Goal: Task Accomplishment & Management: Contribute content

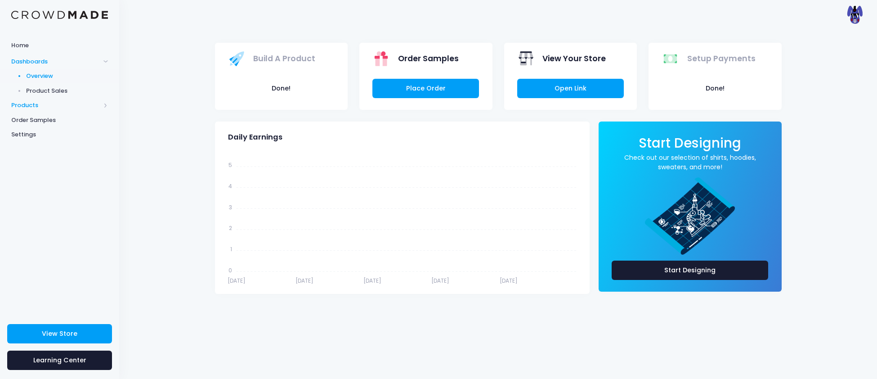
click at [30, 104] on span "Products" at bounding box center [55, 105] width 89 height 9
click at [32, 106] on span "Product Editor" at bounding box center [67, 105] width 82 height 9
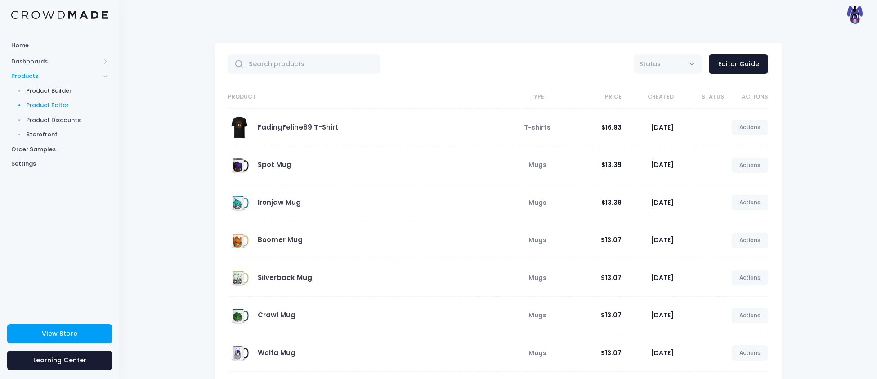
click at [23, 76] on span "Products" at bounding box center [55, 76] width 89 height 9
click at [15, 51] on link "Home" at bounding box center [59, 45] width 119 height 18
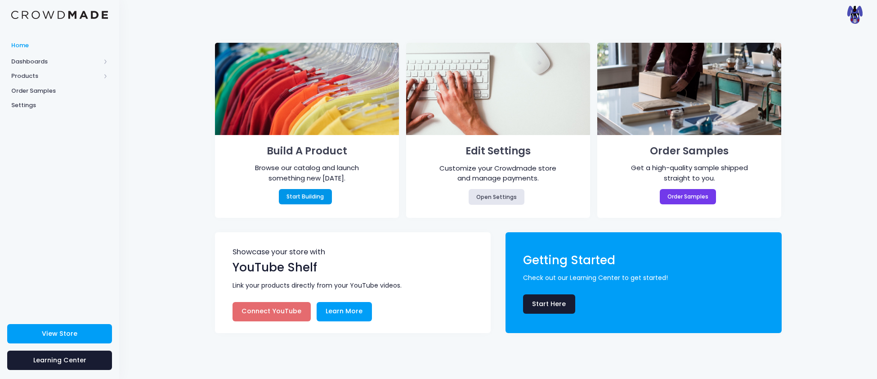
click at [301, 194] on link "Start Building" at bounding box center [305, 196] width 53 height 15
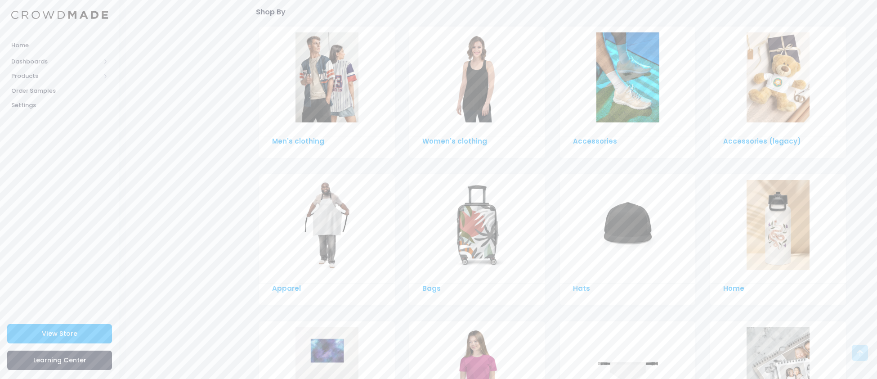
scroll to position [474, 0]
click at [784, 89] on img at bounding box center [778, 76] width 63 height 90
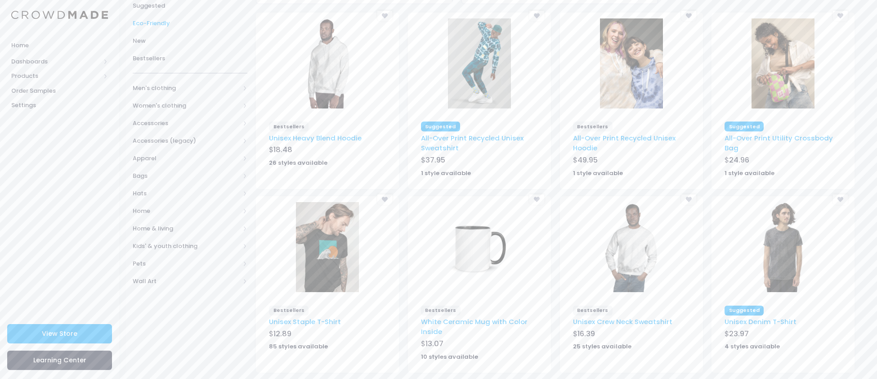
scroll to position [97, 0]
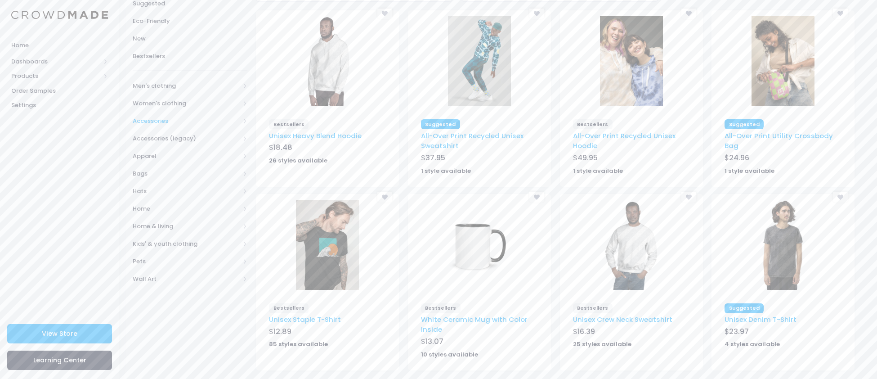
click at [169, 123] on span "Accessories" at bounding box center [186, 121] width 107 height 9
click at [174, 97] on span "Women's clothing" at bounding box center [190, 103] width 115 height 18
click at [160, 87] on span "Men's clothing" at bounding box center [186, 85] width 107 height 9
click at [144, 175] on span "Women's clothing" at bounding box center [186, 173] width 107 height 9
click at [140, 196] on span "Accessories" at bounding box center [190, 191] width 115 height 18
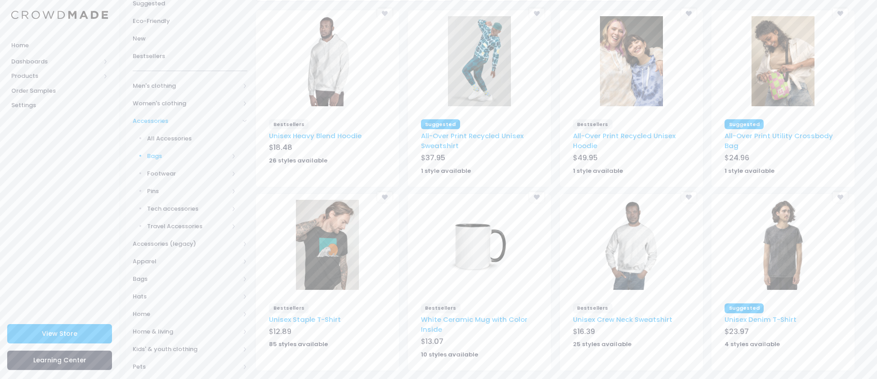
click at [162, 157] on span "Bags" at bounding box center [187, 156] width 81 height 9
click at [156, 175] on span "All Bags" at bounding box center [193, 173] width 85 height 9
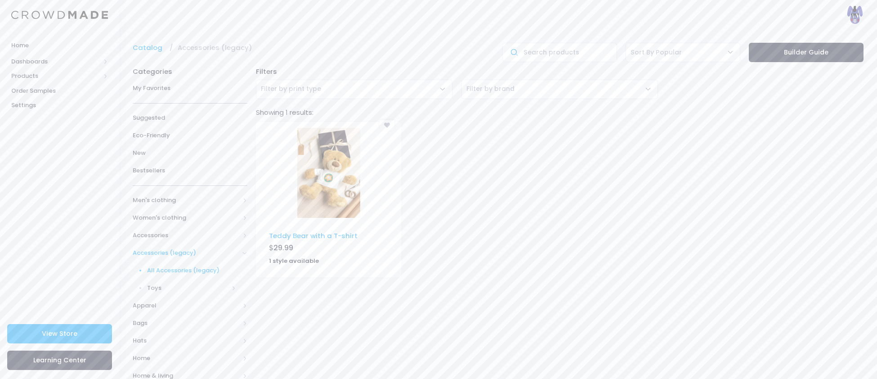
scroll to position [28, 0]
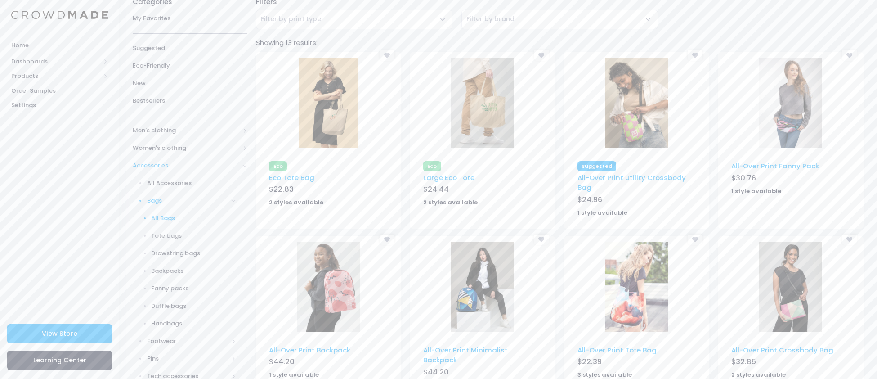
scroll to position [68, 0]
click at [319, 285] on img at bounding box center [328, 288] width 63 height 90
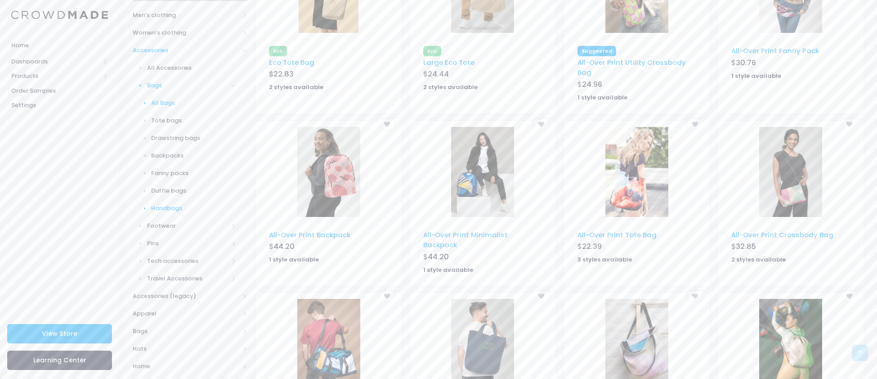
scroll to position [0, 0]
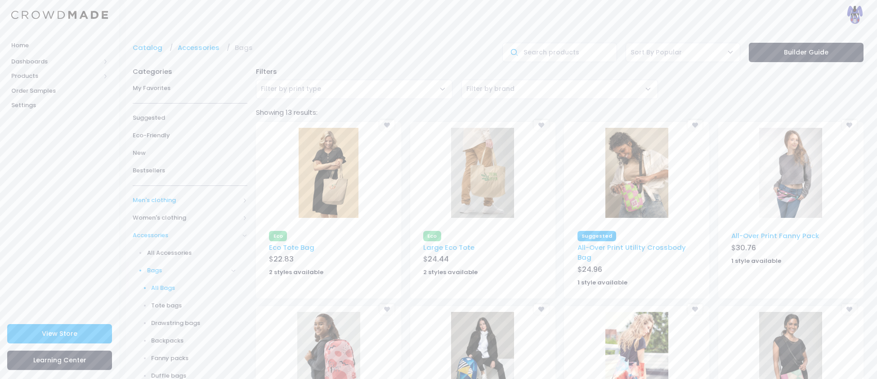
click at [143, 200] on span "Men's clothing" at bounding box center [186, 200] width 107 height 9
click at [158, 267] on span "All shirts" at bounding box center [187, 270] width 81 height 9
click at [162, 287] on span "All shirts" at bounding box center [193, 287] width 85 height 9
click at [159, 289] on span "All shirts" at bounding box center [193, 287] width 85 height 9
click at [166, 284] on span "All shirts" at bounding box center [193, 287] width 85 height 9
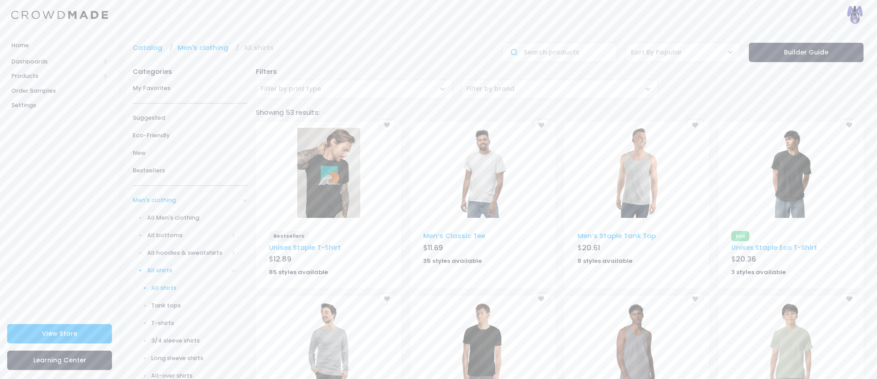
click at [322, 198] on img at bounding box center [328, 173] width 63 height 90
click at [318, 235] on div "Bestsellers" at bounding box center [328, 236] width 119 height 11
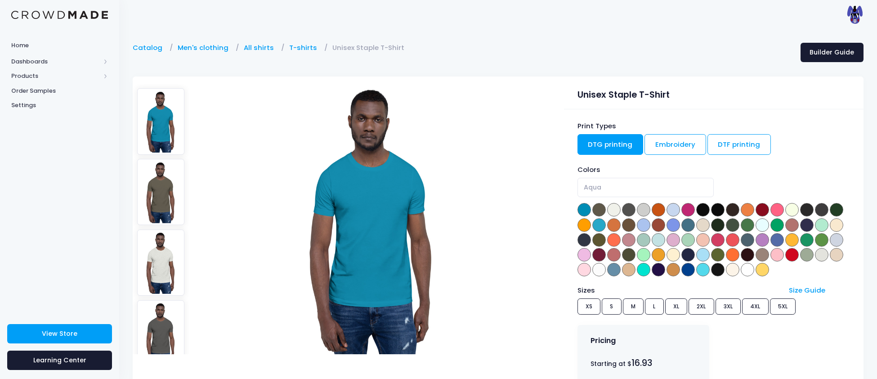
scroll to position [59, 0]
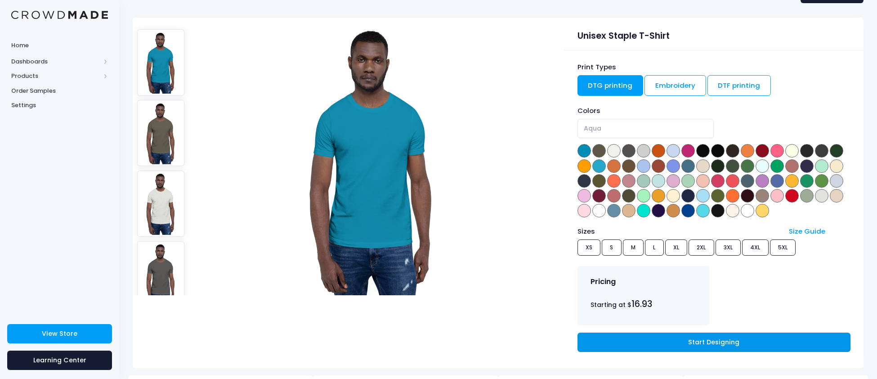
click at [703, 348] on link "Start Designing" at bounding box center [714, 341] width 273 height 19
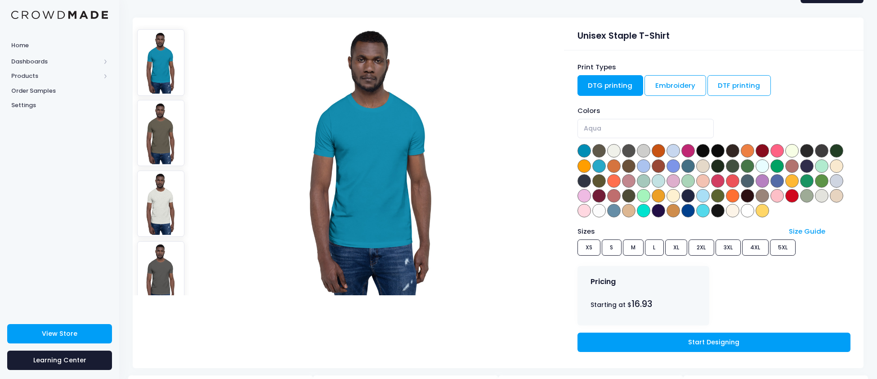
click at [440, 284] on img at bounding box center [372, 160] width 189 height 270
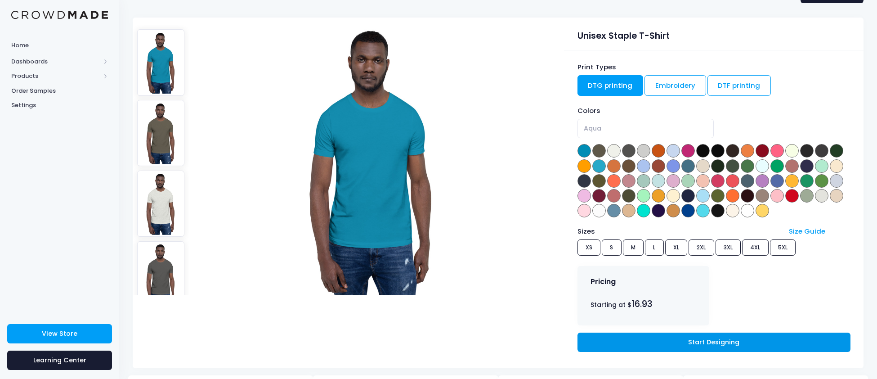
click at [692, 342] on link "Start Designing" at bounding box center [714, 341] width 273 height 19
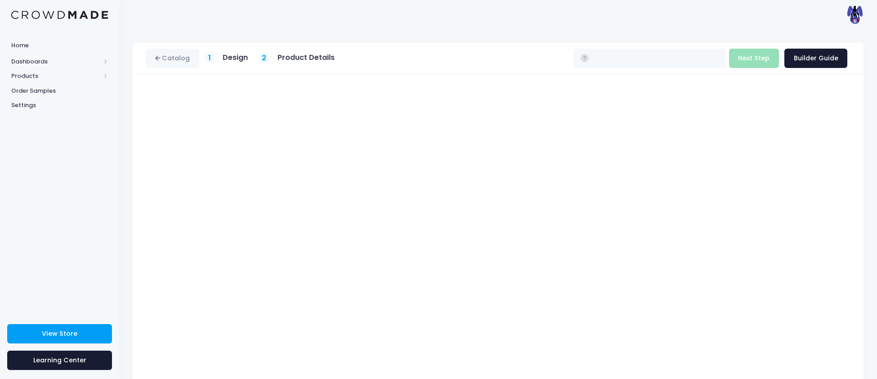
type input "$16.93 - $22.73"
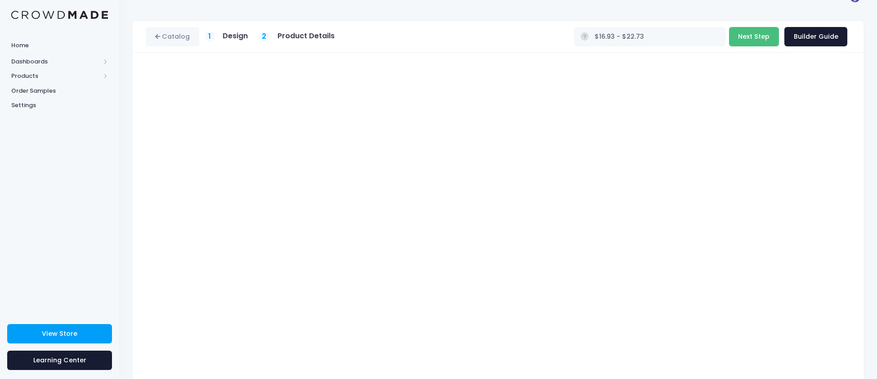
click at [584, 38] on button "Next Step" at bounding box center [754, 36] width 50 height 19
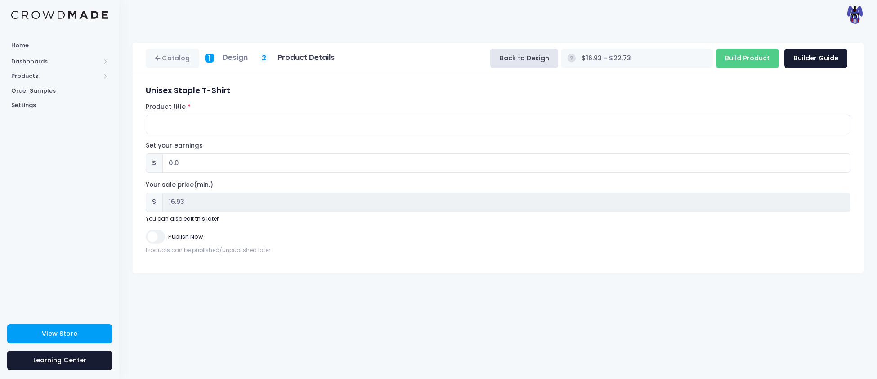
click at [223, 136] on form "Unisex Staple T-Shirt Product title Set your earnings $ 0.0 Earnings can't be l…" at bounding box center [498, 170] width 705 height 168
click at [221, 130] on input "Product title" at bounding box center [498, 124] width 705 height 19
type input "Corruption T-Shirt"
click at [157, 238] on input "Publish Now" at bounding box center [155, 236] width 19 height 13
checkbox input "true"
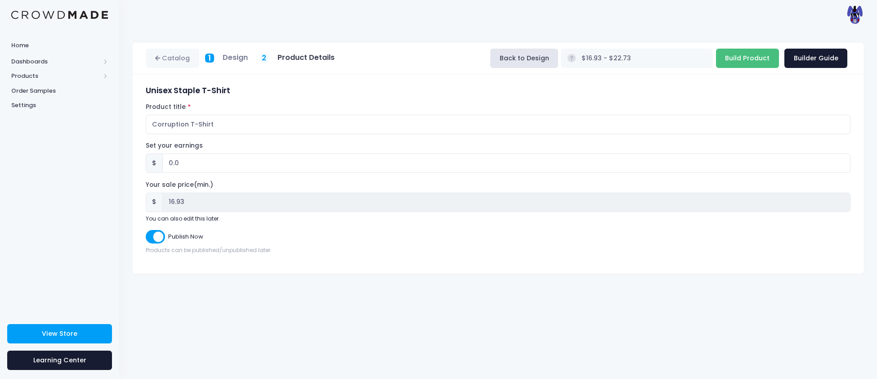
click at [584, 57] on input "Build Product" at bounding box center [747, 58] width 63 height 19
type input "Building product..."
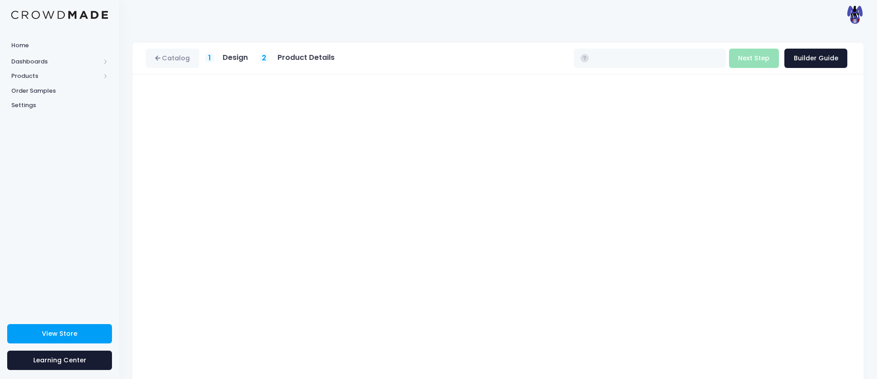
type input "$16.93 - $22.73"
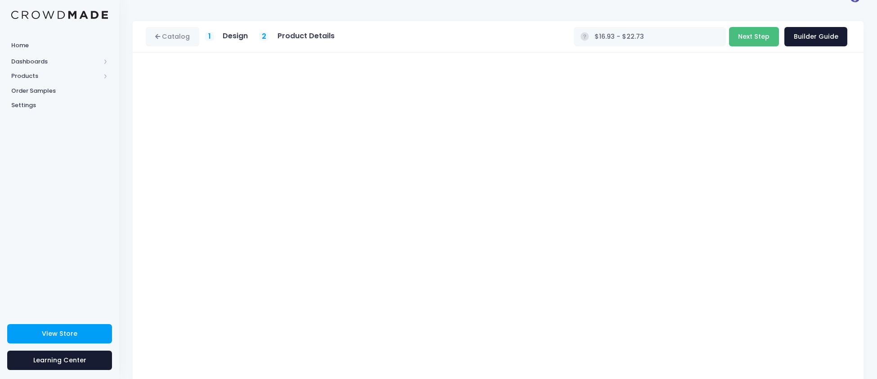
click at [762, 36] on button "Next Step" at bounding box center [754, 36] width 50 height 19
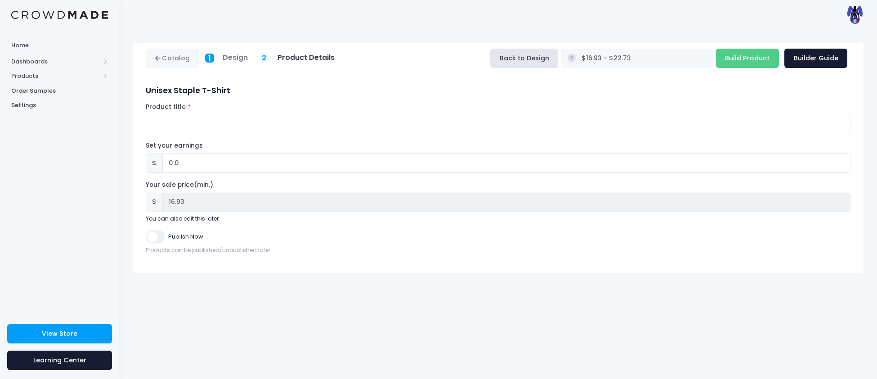
scroll to position [0, 0]
click at [160, 121] on input "Product title" at bounding box center [498, 124] width 705 height 19
type input "T.A.R T-Shirt"
click at [155, 240] on input "Publish Now" at bounding box center [155, 236] width 19 height 13
checkbox input "true"
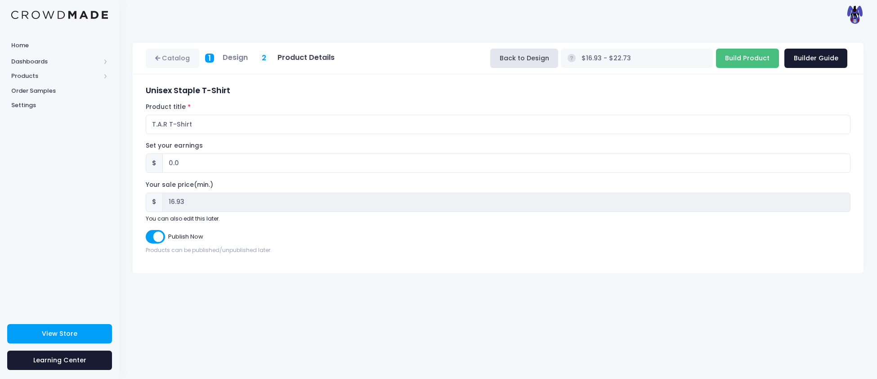
click at [737, 63] on input "Build Product" at bounding box center [747, 58] width 63 height 19
type input "Building product..."
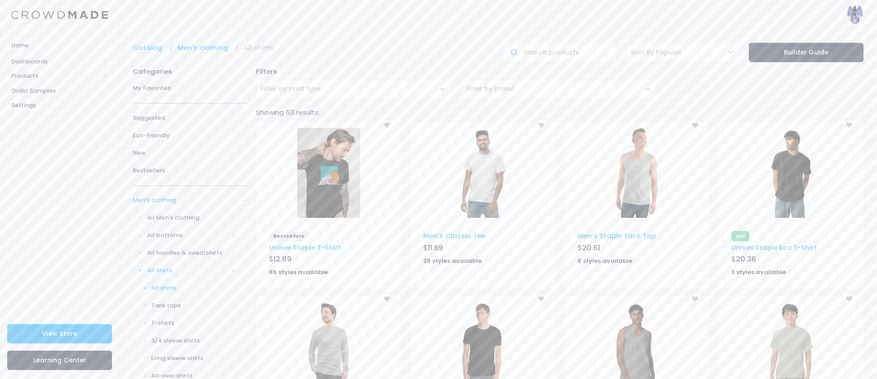
click at [371, 209] on div at bounding box center [328, 172] width 145 height 99
click at [349, 201] on img at bounding box center [328, 173] width 63 height 90
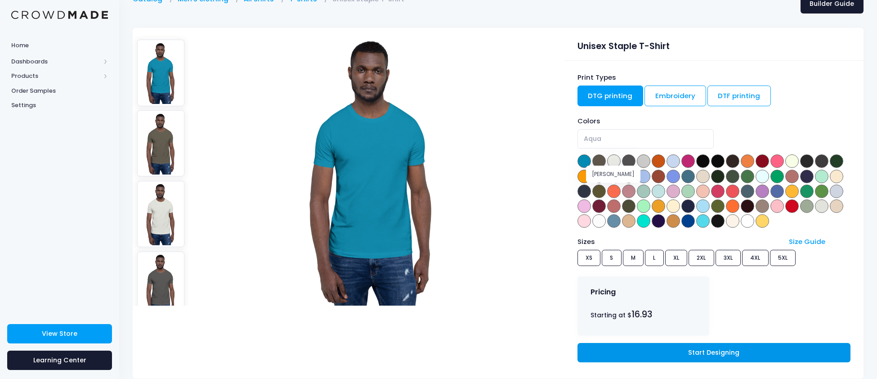
scroll to position [49, 0]
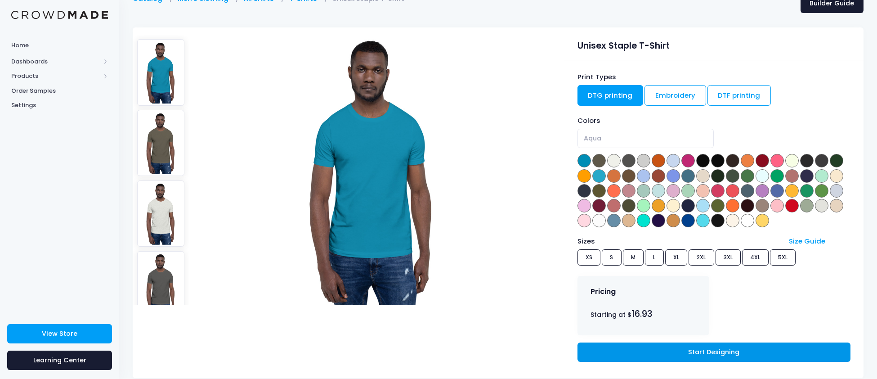
click at [704, 351] on link "Start Designing" at bounding box center [714, 351] width 273 height 19
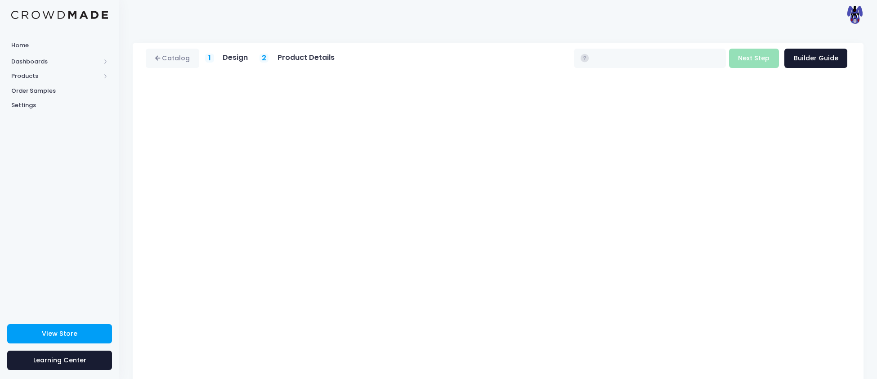
type input "$16.93 - $22.73"
click at [752, 57] on button "Next Step" at bounding box center [754, 58] width 50 height 19
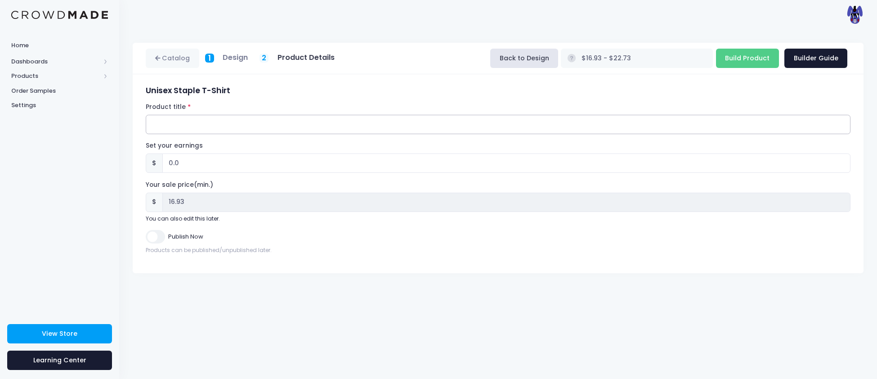
click at [298, 126] on input "Product title" at bounding box center [498, 124] width 705 height 19
type input "Monster T-Shirt"
click at [152, 242] on input "Publish Now" at bounding box center [155, 236] width 19 height 13
checkbox input "true"
click at [757, 60] on input "Build Product" at bounding box center [747, 58] width 63 height 19
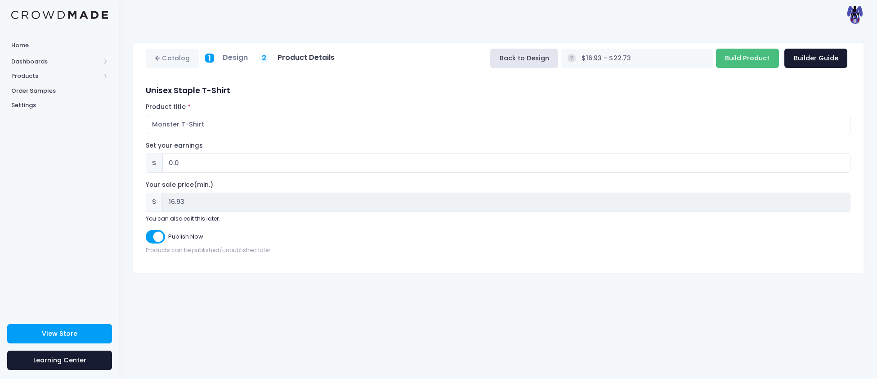
type input "Building product..."
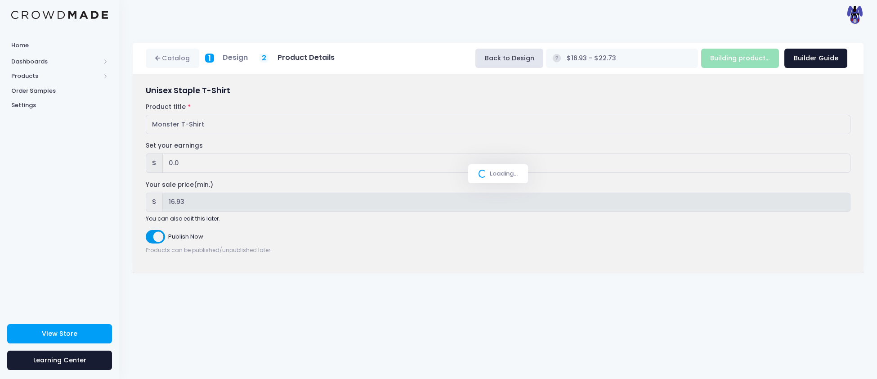
click at [441, 287] on div "Catalog 1 Design 2 Product Details" at bounding box center [498, 204] width 758 height 350
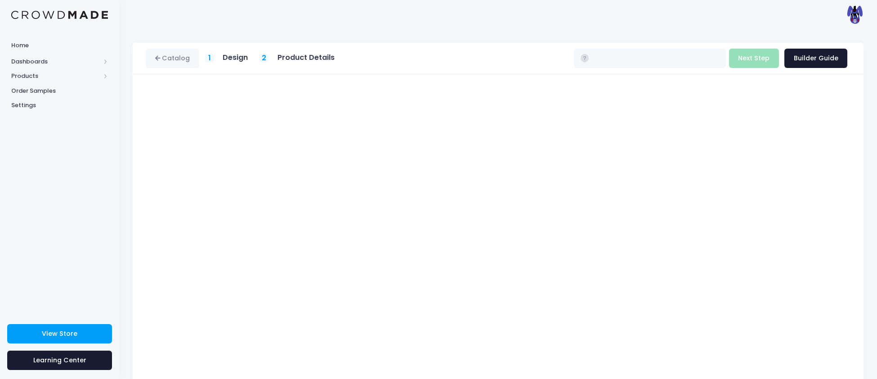
type input "$16.93 - $22.73"
click at [138, 115] on div "Unisex Staple T-Shirt Product title Set your earnings $ 0.0 Earnings can't be l…" at bounding box center [498, 244] width 731 height 341
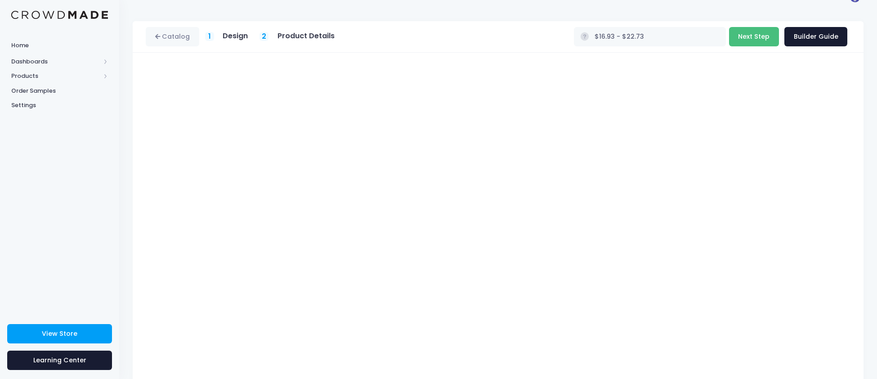
click at [751, 39] on button "Next Step" at bounding box center [754, 36] width 50 height 19
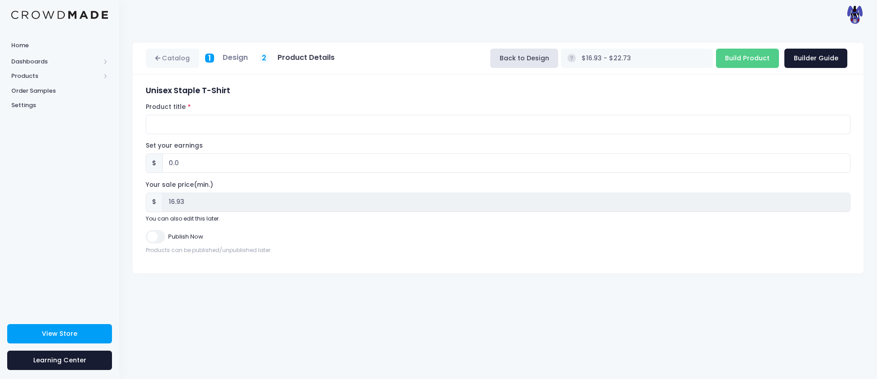
scroll to position [0, 0]
click at [349, 128] on input "Product title" at bounding box center [498, 124] width 705 height 19
type input "Monster T-Shirt"
click at [161, 234] on input "Publish Now" at bounding box center [155, 236] width 19 height 13
checkbox input "true"
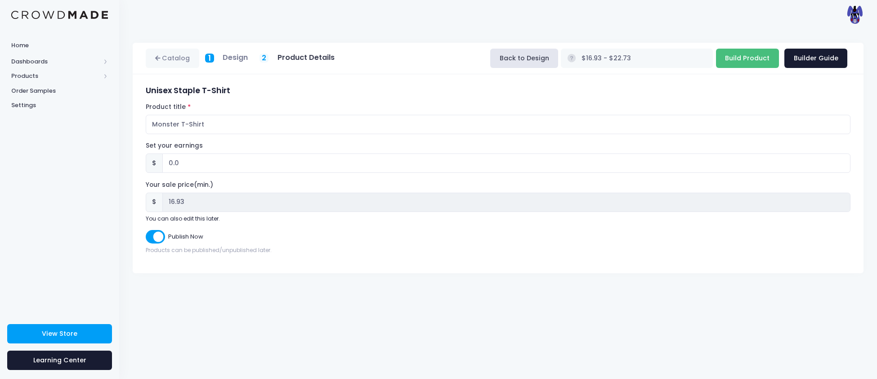
click at [739, 64] on input "Build Product" at bounding box center [747, 58] width 63 height 19
type input "Building product..."
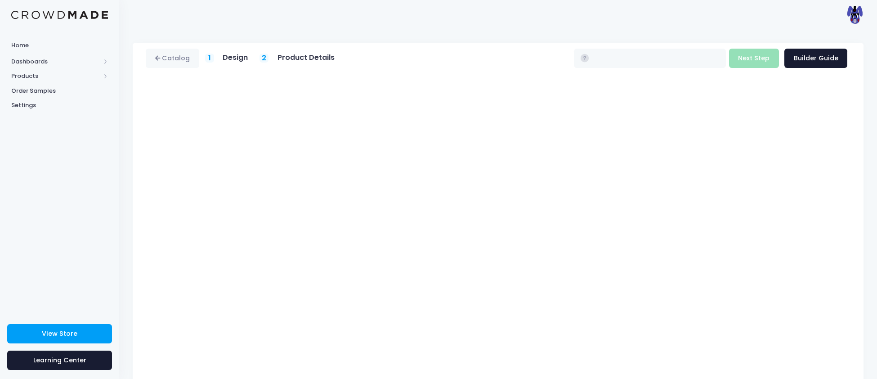
type input "$16.93 - $22.73"
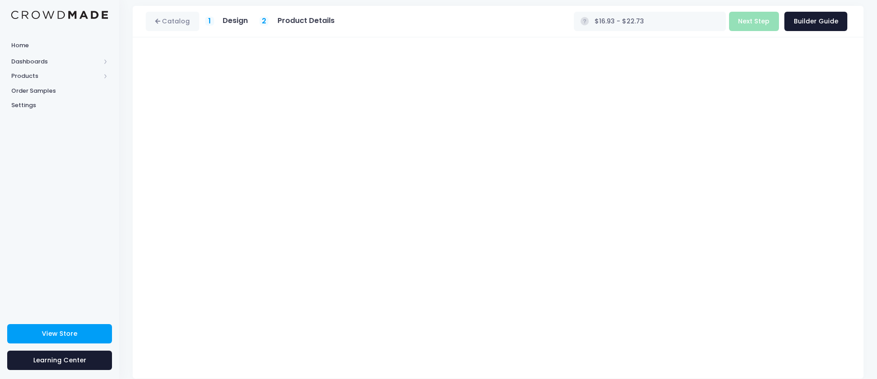
scroll to position [50, 0]
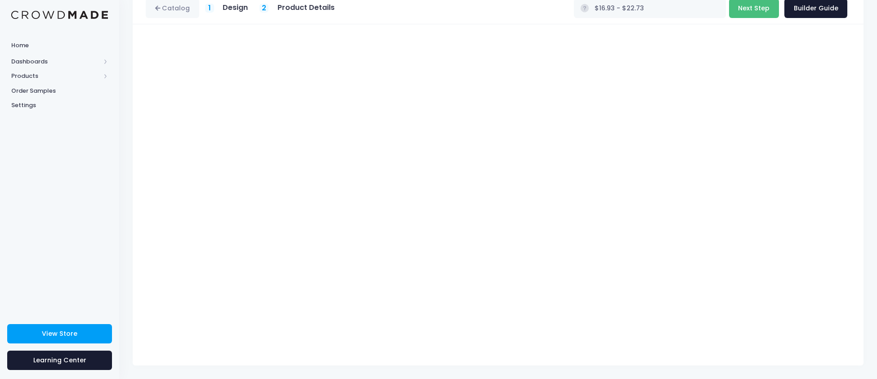
click at [753, 8] on button "Next Step" at bounding box center [754, 8] width 50 height 19
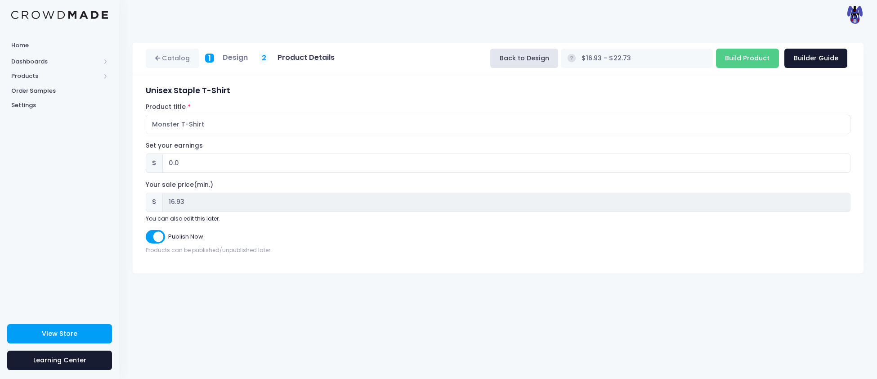
scroll to position [0, 0]
click at [298, 124] on input "Monster T-Shirt" at bounding box center [498, 124] width 705 height 19
click at [164, 123] on input "Monster T-Shirt" at bounding box center [498, 124] width 705 height 19
type input "RazorWing T-Shirt"
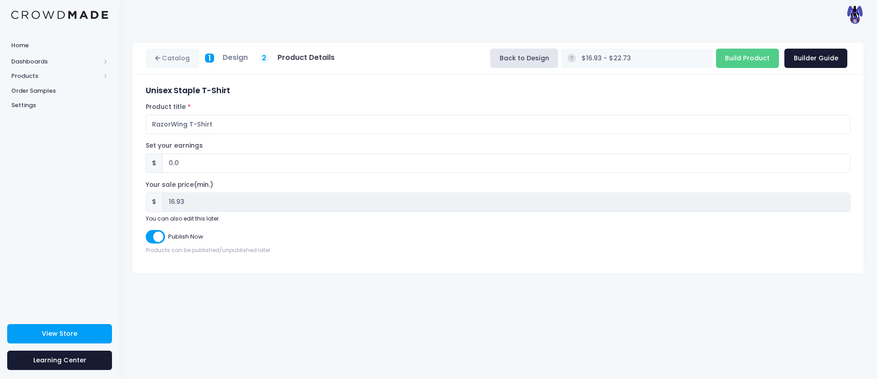
click at [293, 105] on div "Product title RazorWing T-Shirt" at bounding box center [498, 118] width 705 height 31
click at [755, 58] on input "Build Product" at bounding box center [747, 58] width 63 height 19
type input "Building product..."
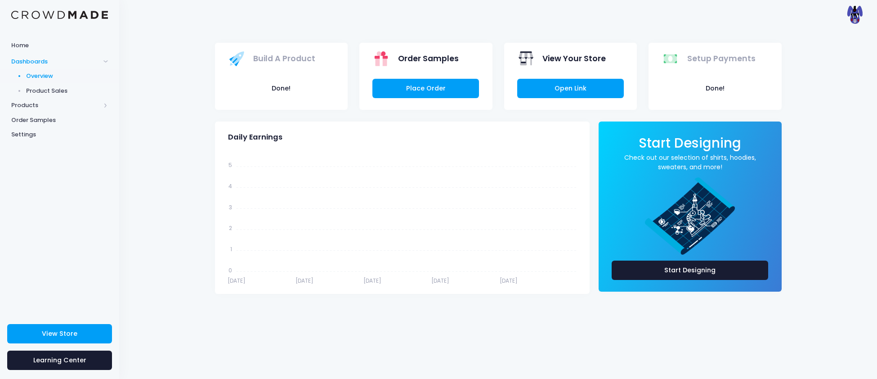
click at [33, 90] on span "Product Sales" at bounding box center [67, 90] width 82 height 9
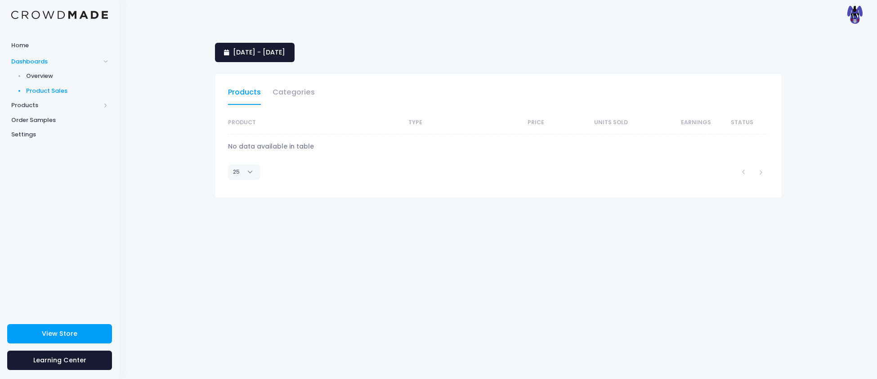
select select "25"
click at [27, 106] on span "Products" at bounding box center [55, 105] width 89 height 9
click at [38, 95] on link "Product Builder" at bounding box center [59, 90] width 119 height 15
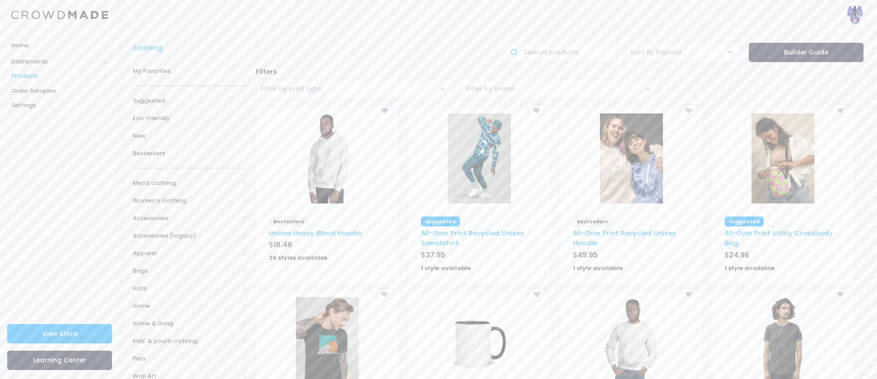
click at [22, 79] on span "Products" at bounding box center [55, 76] width 89 height 9
click at [35, 106] on span "Product Editor" at bounding box center [67, 105] width 82 height 9
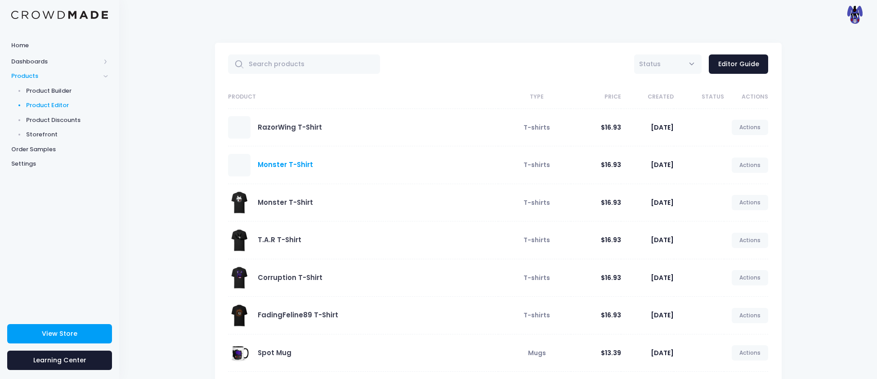
click at [260, 161] on link "Monster T-Shirt" at bounding box center [285, 164] width 55 height 9
click at [303, 201] on link "Monster T-Shirt" at bounding box center [285, 201] width 55 height 9
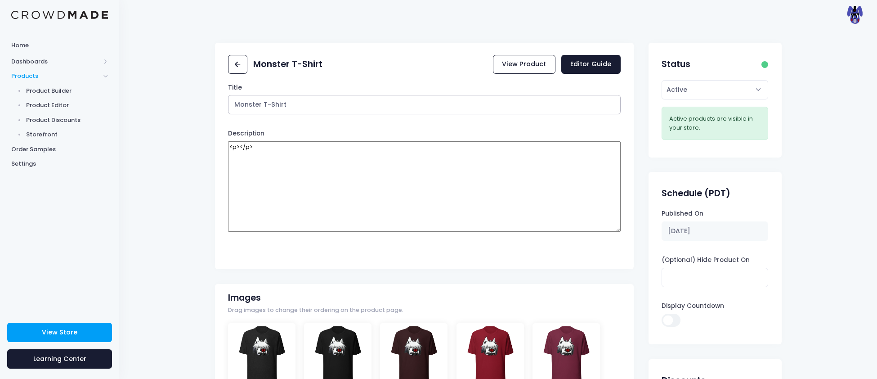
click at [509, 105] on input "Monster T-Shirt" at bounding box center [424, 104] width 393 height 19
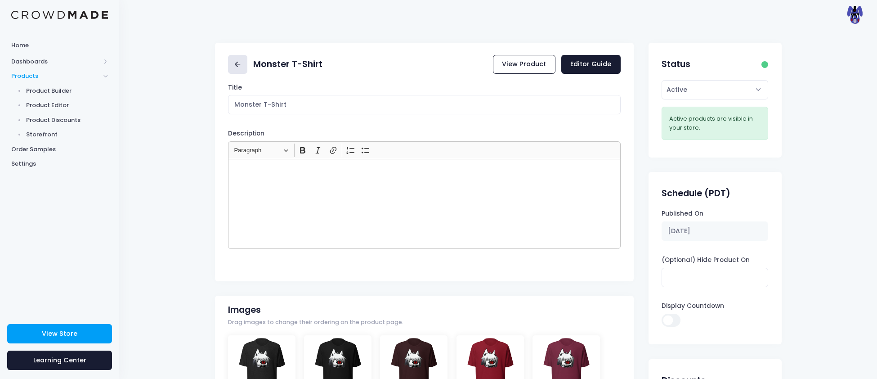
click at [238, 63] on icon at bounding box center [238, 64] width 10 height 10
